Goal: Task Accomplishment & Management: Use online tool/utility

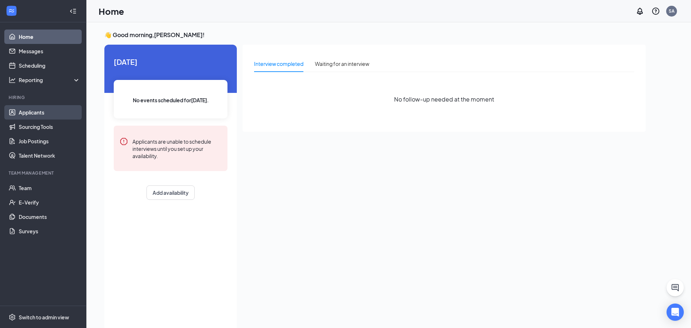
click at [35, 115] on link "Applicants" at bounding box center [50, 112] width 62 height 14
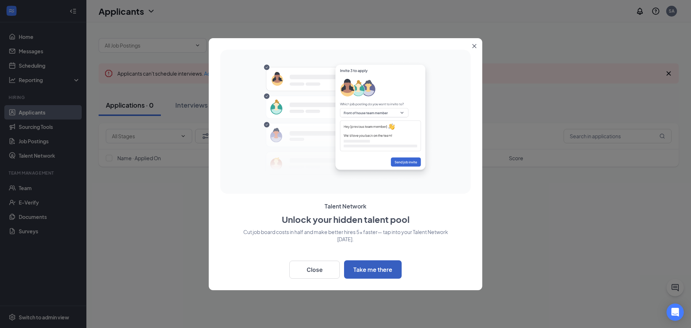
click at [361, 272] on button "Take me there" at bounding box center [373, 269] width 58 height 18
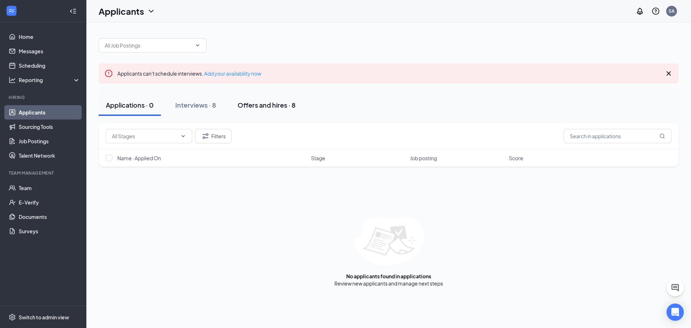
click at [272, 101] on div "Offers and hires · 8" at bounding box center [267, 104] width 58 height 9
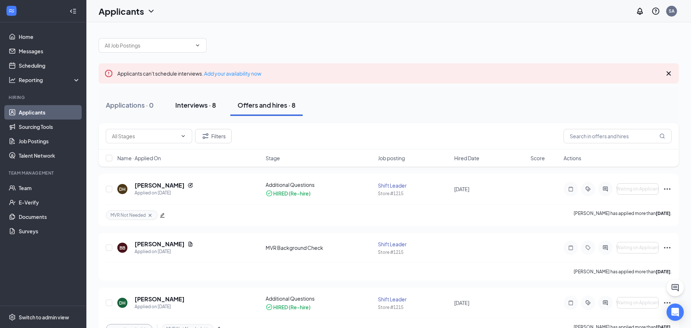
click at [197, 103] on div "Interviews · 8" at bounding box center [195, 104] width 41 height 9
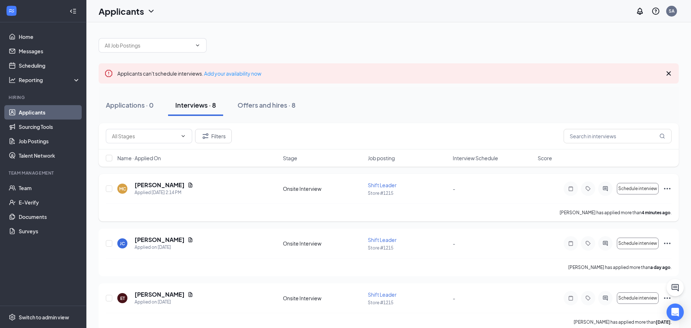
click at [665, 189] on icon "Ellipses" at bounding box center [667, 188] width 9 height 9
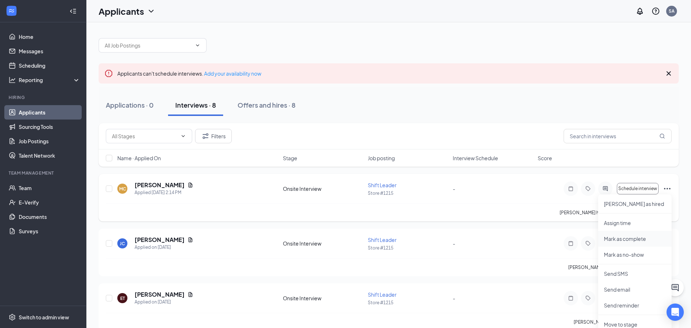
click at [618, 242] on p "Mark as complete" at bounding box center [635, 238] width 62 height 7
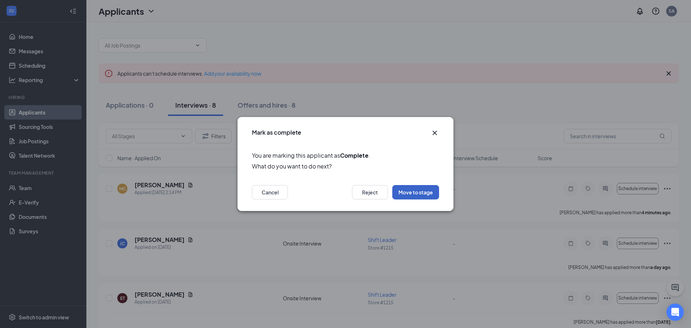
click at [417, 192] on button "Move to stage" at bounding box center [416, 192] width 47 height 14
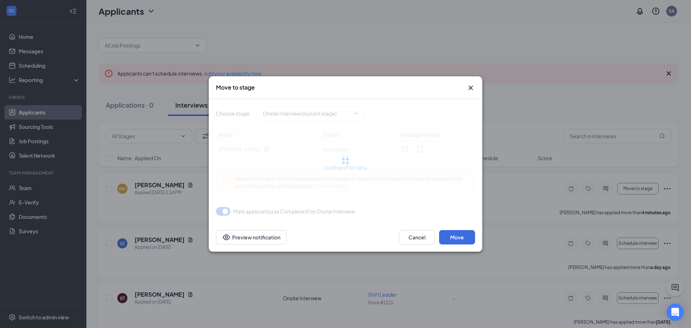
type input "MVR Background Check (next stage)"
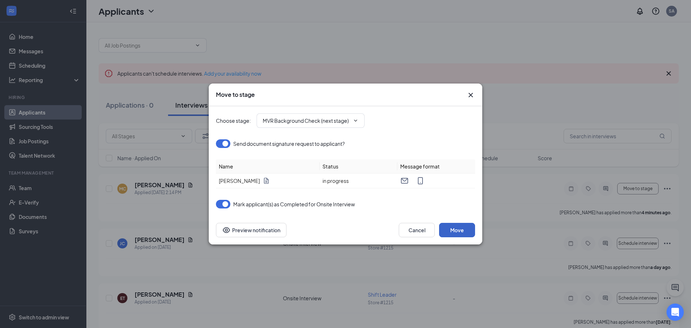
click at [462, 228] on button "Move" at bounding box center [457, 230] width 36 height 14
